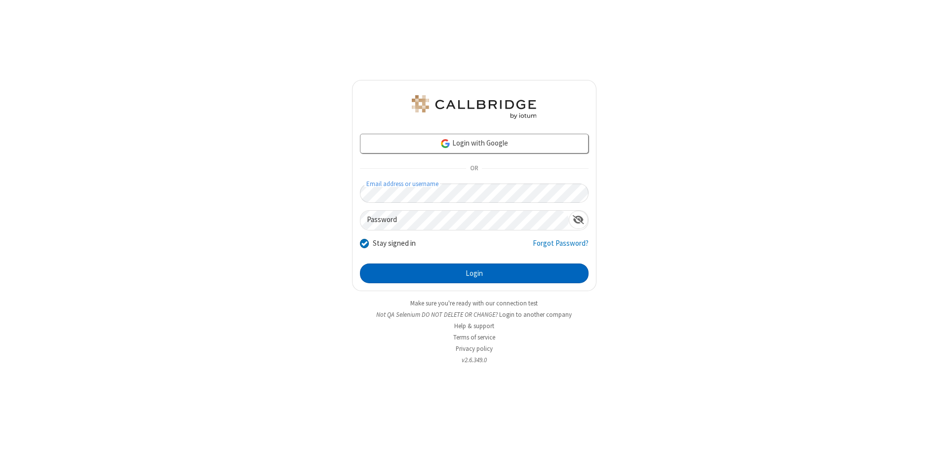
click at [474, 273] on button "Login" at bounding box center [474, 274] width 229 height 20
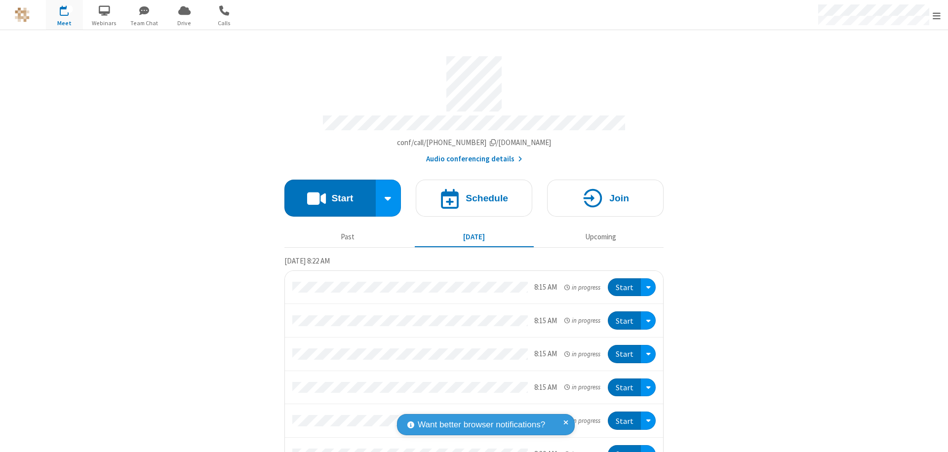
click at [326, 194] on button "Start" at bounding box center [329, 198] width 91 height 37
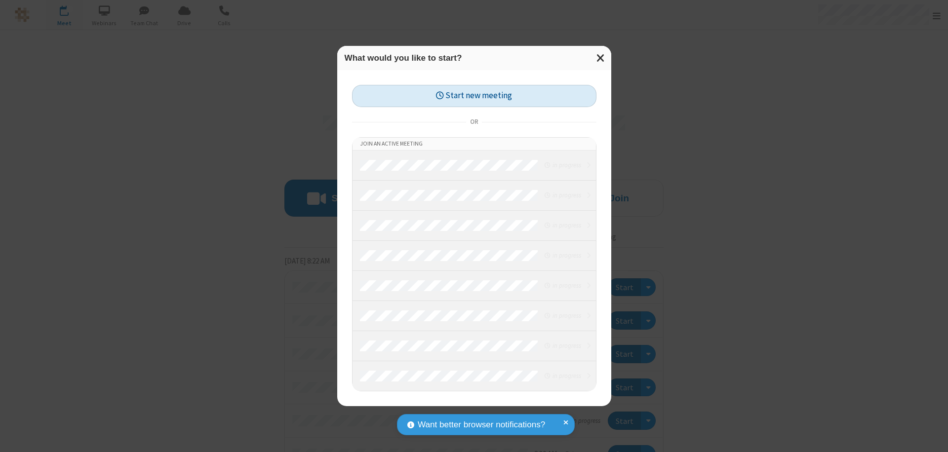
click at [474, 96] on button "Start new meeting" at bounding box center [474, 96] width 244 height 22
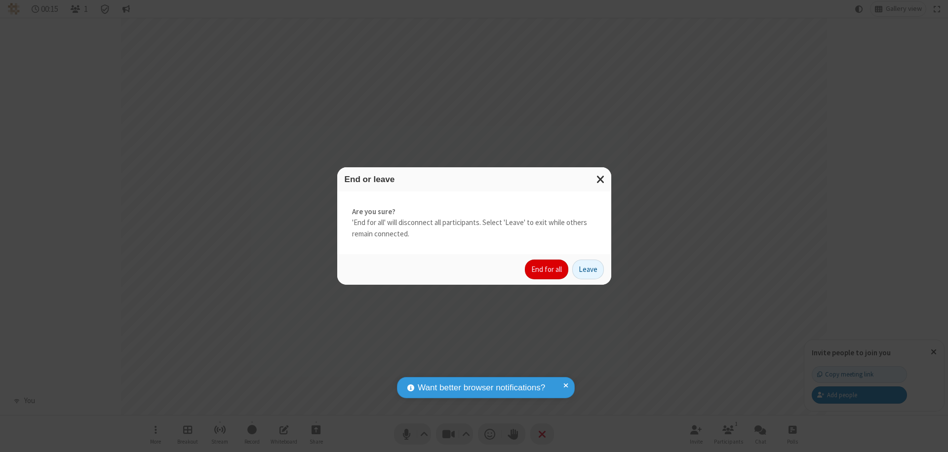
click at [547, 270] on button "End for all" at bounding box center [546, 270] width 43 height 20
